Goal: Find specific page/section: Find specific page/section

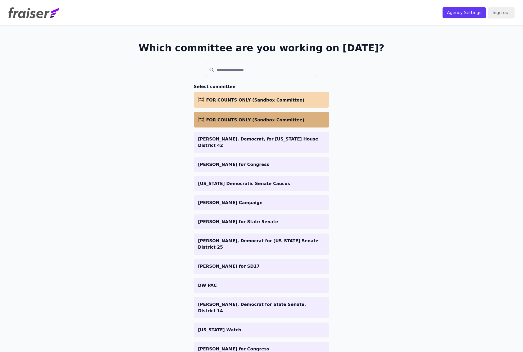
click at [241, 120] on span "FOR COUNTS ONLY (Sandbox Committee)" at bounding box center [255, 119] width 98 height 5
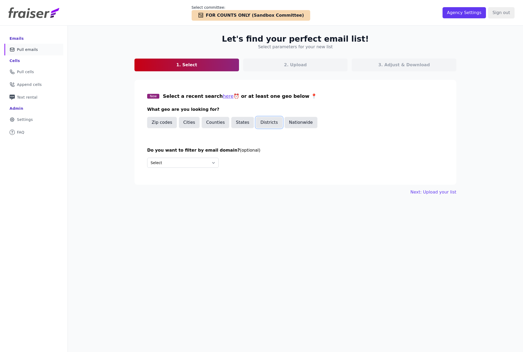
click at [279, 122] on button "Districts" at bounding box center [269, 122] width 26 height 11
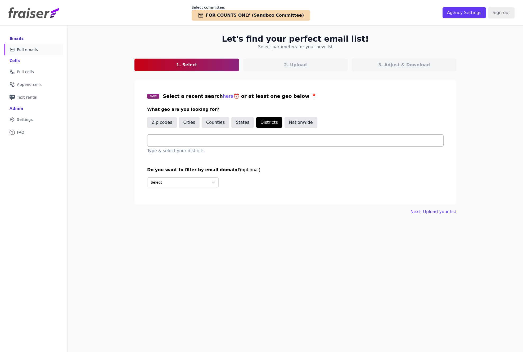
click at [170, 144] on div at bounding box center [298, 141] width 292 height 12
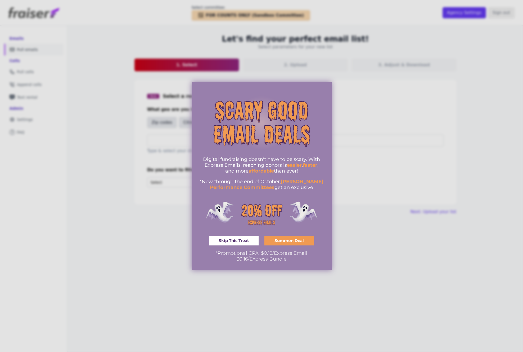
click at [234, 239] on span "Skip This Treat" at bounding box center [234, 240] width 30 height 4
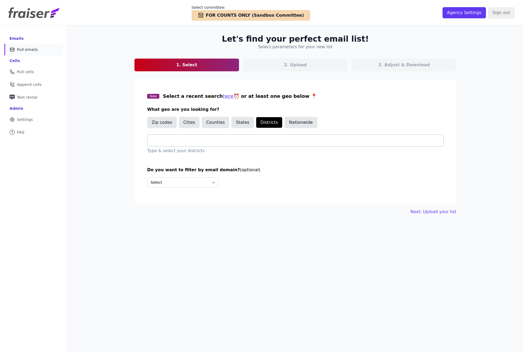
click at [271, 140] on input "text" at bounding box center [298, 140] width 292 height 6
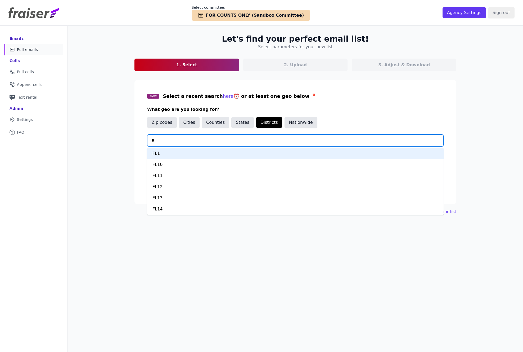
type input "**"
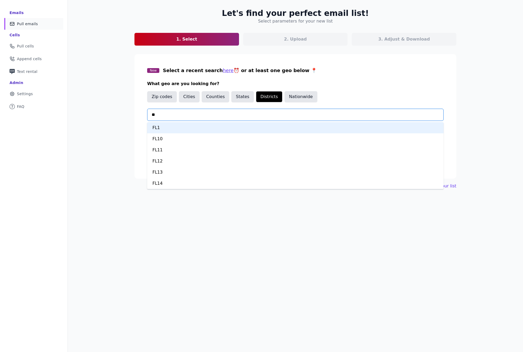
scroll to position [25, 0]
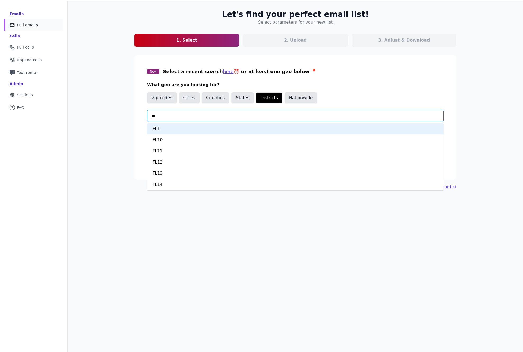
drag, startPoint x: 149, startPoint y: 114, endPoint x: 130, endPoint y: 115, distance: 18.6
click at [130, 115] on div "Let's find your perfect email list! Select parameters for your new list 1. Sele…" at bounding box center [295, 100] width 339 height 198
click at [89, 88] on div "Let's find your perfect email list! Select parameters for your new list 1. Sele…" at bounding box center [295, 177] width 455 height 352
